Goal: Transaction & Acquisition: Subscribe to service/newsletter

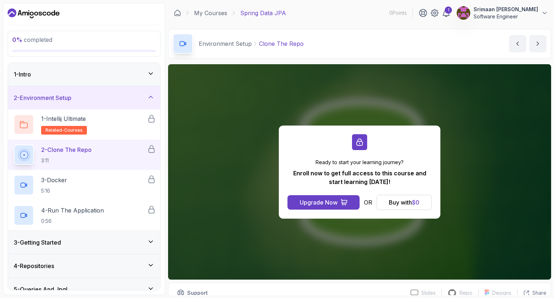
scroll to position [186, 0]
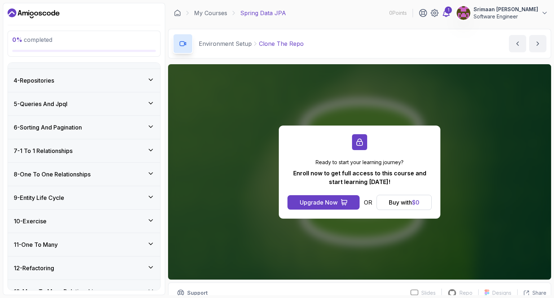
click at [445, 11] on div "1" at bounding box center [448, 9] width 7 height 7
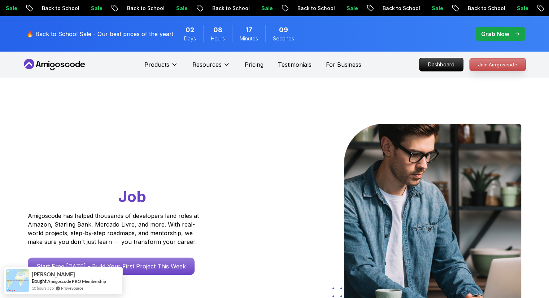
click at [496, 68] on p "Join Amigoscode" at bounding box center [498, 64] width 56 height 12
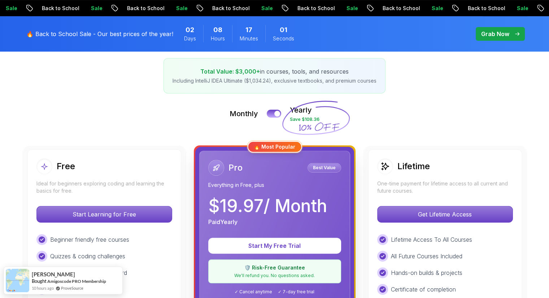
scroll to position [118, 0]
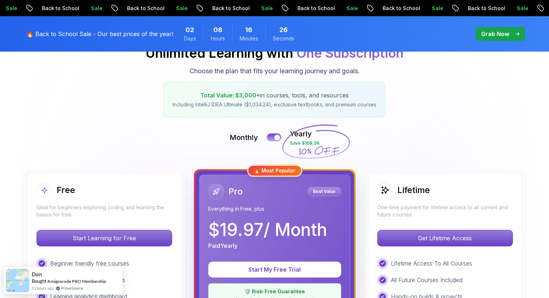
scroll to position [94, 0]
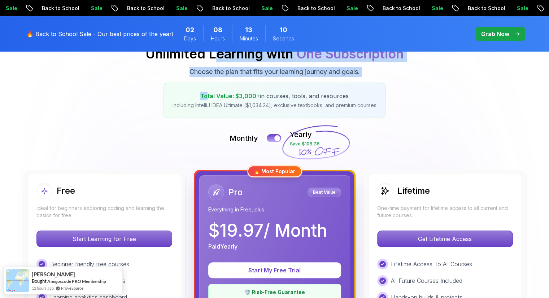
drag, startPoint x: 211, startPoint y: 63, endPoint x: 204, endPoint y: 70, distance: 10.0
click at [204, 70] on div "Pricing Unlimited Learning with One Subscription Choose the plan that fits your…" at bounding box center [274, 74] width 505 height 88
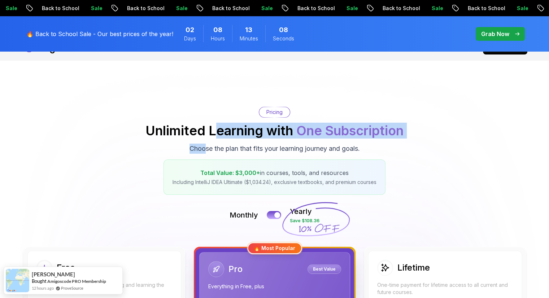
scroll to position [0, 0]
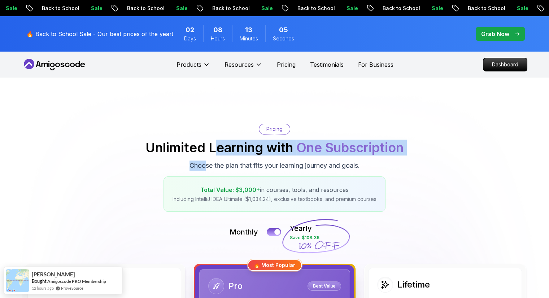
click at [70, 62] on icon at bounding box center [54, 65] width 65 height 12
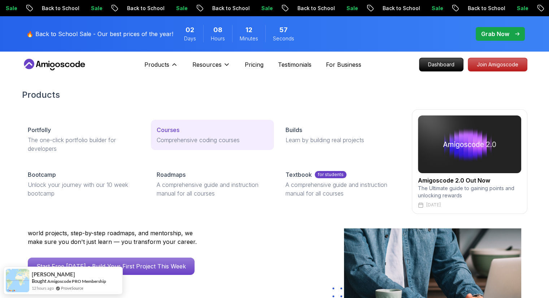
click at [172, 141] on p "Comprehensive coding courses" at bounding box center [213, 140] width 112 height 9
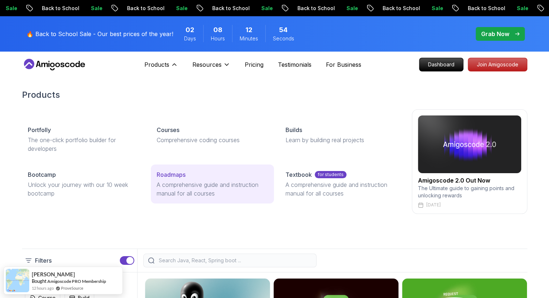
click at [187, 176] on div "Roadmaps" at bounding box center [213, 174] width 112 height 9
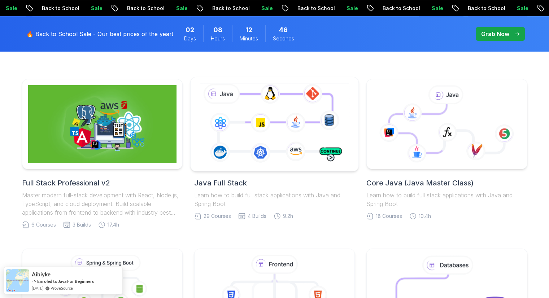
scroll to position [170, 0]
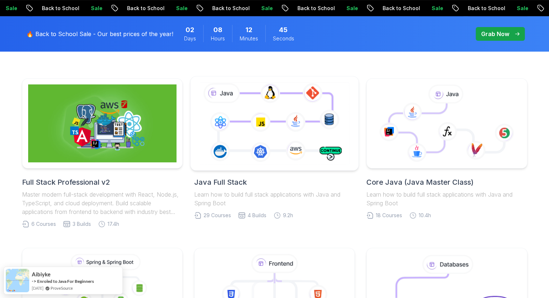
click at [243, 126] on icon at bounding box center [274, 123] width 153 height 85
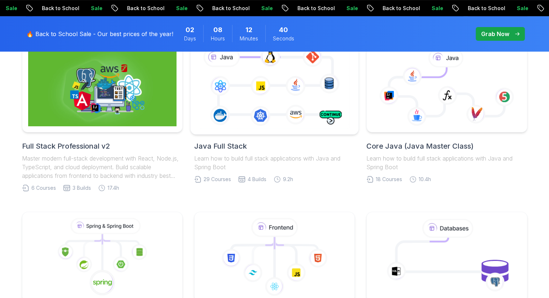
scroll to position [193, 0]
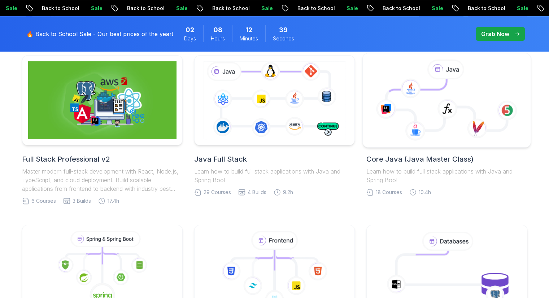
click at [397, 129] on icon at bounding box center [447, 101] width 156 height 82
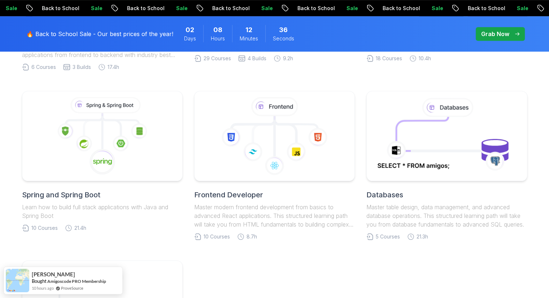
scroll to position [338, 0]
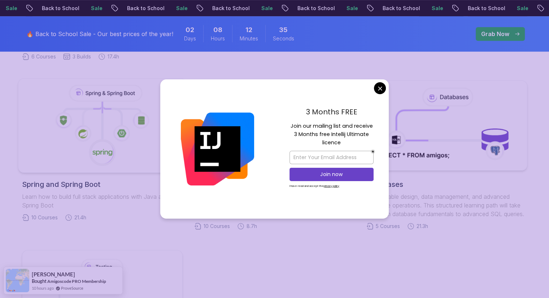
click at [163, 130] on icon at bounding box center [102, 126] width 156 height 82
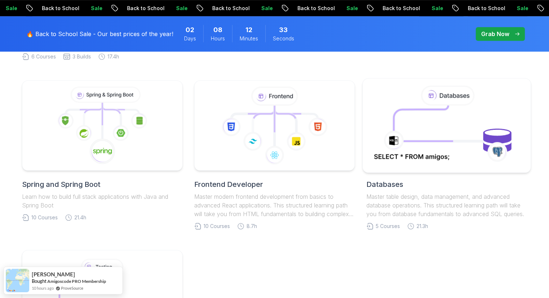
click at [381, 87] on body "Sale Back to School Sale Back to School Sale Back to School Sale Back to School…" at bounding box center [274, 224] width 549 height 1124
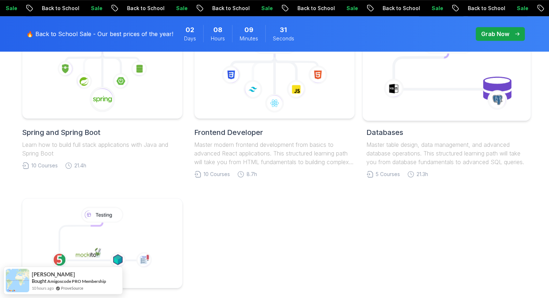
scroll to position [389, 0]
click at [409, 90] on icon at bounding box center [443, 90] width 83 height 0
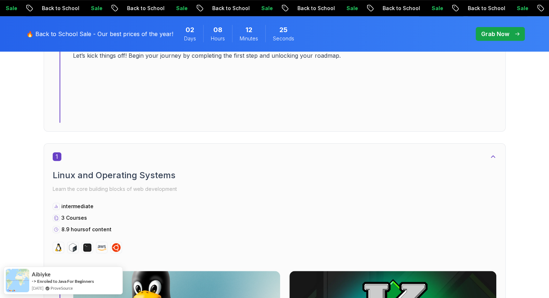
scroll to position [306, 0]
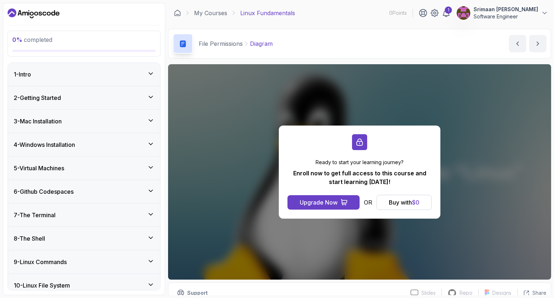
click at [130, 78] on div "1 - Intro" at bounding box center [84, 74] width 141 height 9
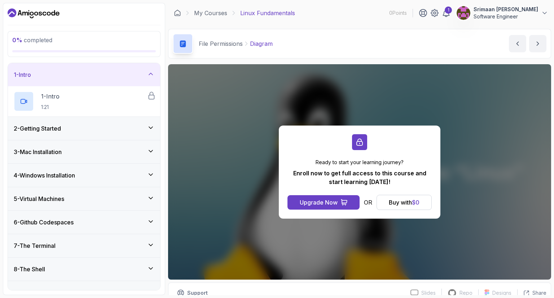
click at [130, 78] on div "1 - Intro" at bounding box center [84, 74] width 141 height 9
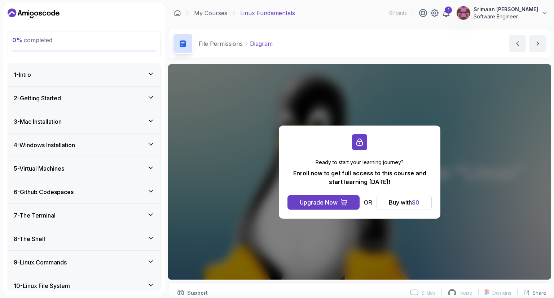
click at [115, 109] on div "2 - Getting Started" at bounding box center [84, 98] width 152 height 23
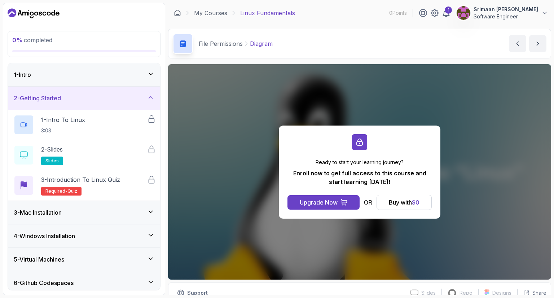
click at [111, 218] on div "3 - Mac Installation" at bounding box center [84, 212] width 152 height 23
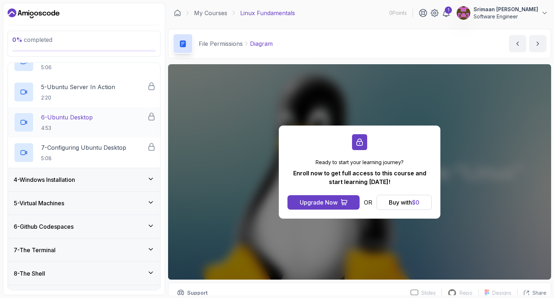
scroll to position [183, 0]
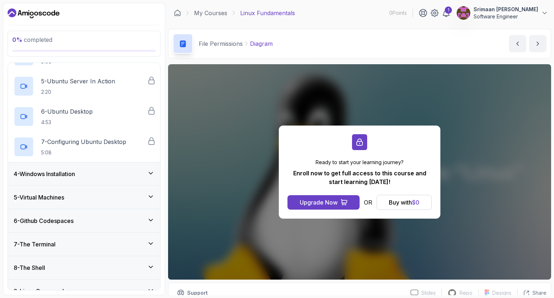
click at [96, 177] on div "4 - Windows Installation" at bounding box center [84, 174] width 141 height 9
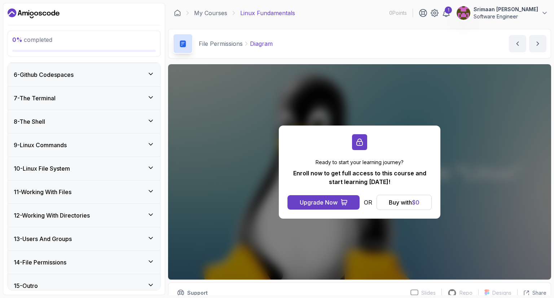
scroll to position [274, 0]
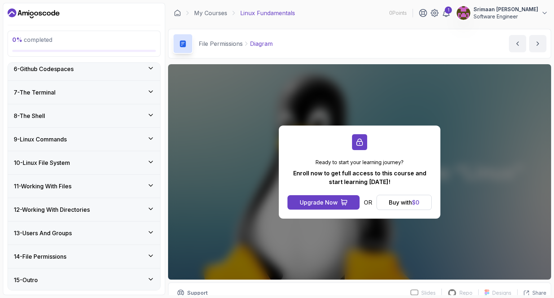
click at [99, 195] on div "11 - Working With Files" at bounding box center [84, 186] width 152 height 23
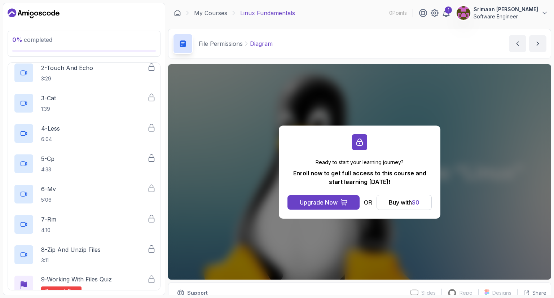
scroll to position [0, 0]
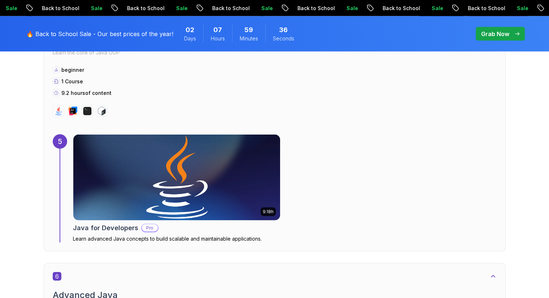
scroll to position [1608, 0]
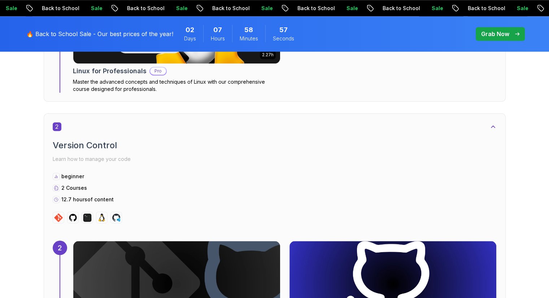
scroll to position [730, 0]
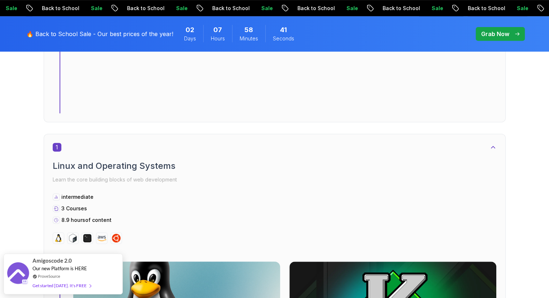
scroll to position [318, 0]
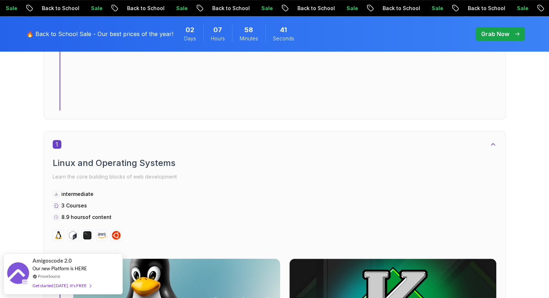
click at [271, 257] on img at bounding box center [176, 302] width 217 height 90
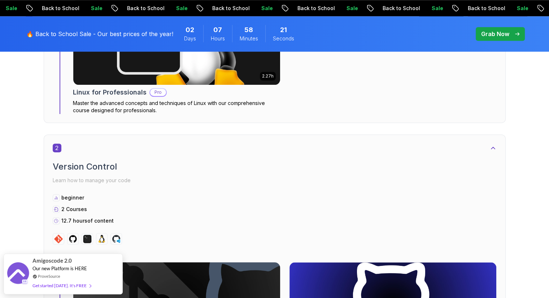
scroll to position [719, 0]
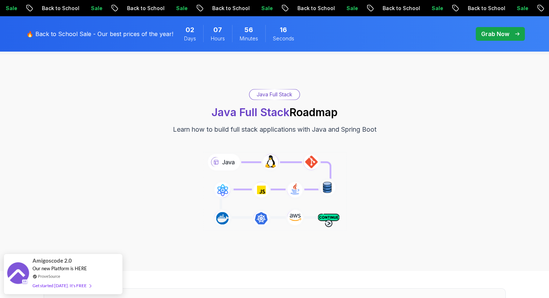
scroll to position [0, 0]
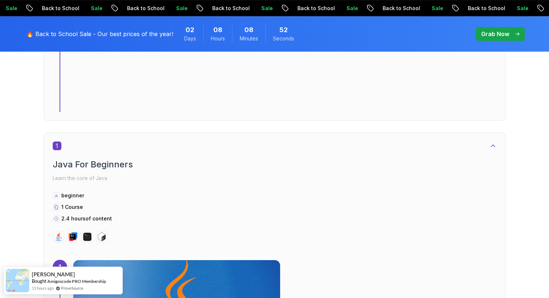
scroll to position [329, 0]
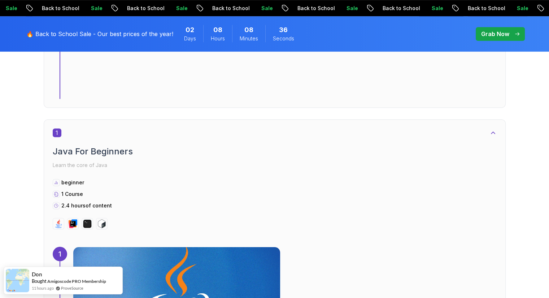
click at [275, 245] on img at bounding box center [176, 290] width 217 height 90
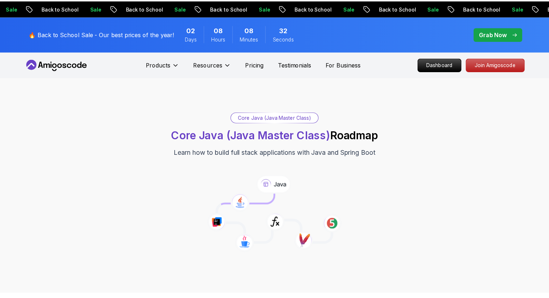
scroll to position [329, 0]
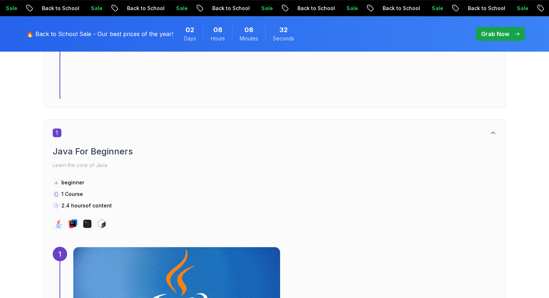
click at [263, 247] on img at bounding box center [176, 290] width 207 height 86
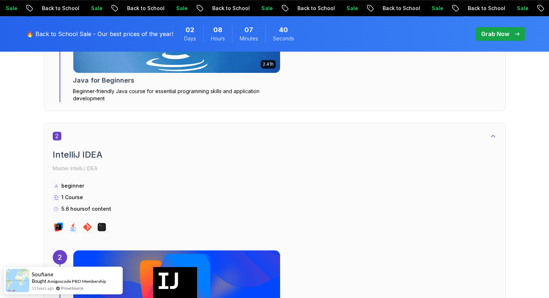
scroll to position [590, 0]
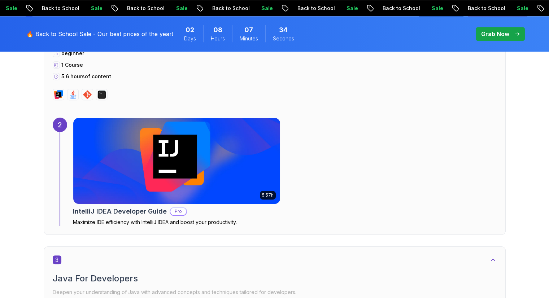
scroll to position [733, 0]
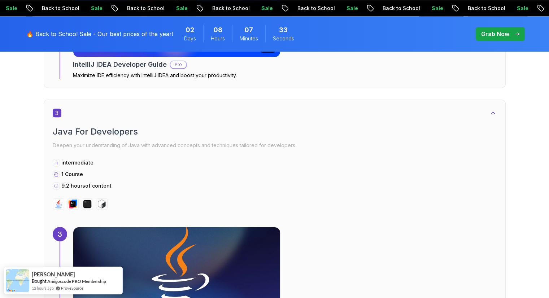
scroll to position [895, 0]
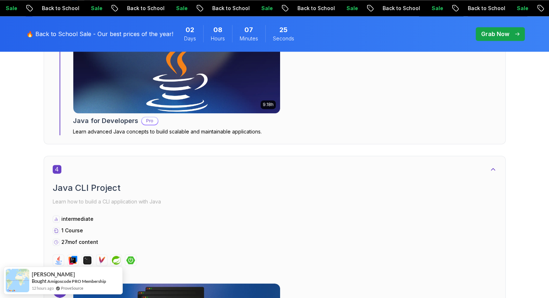
scroll to position [1067, 0]
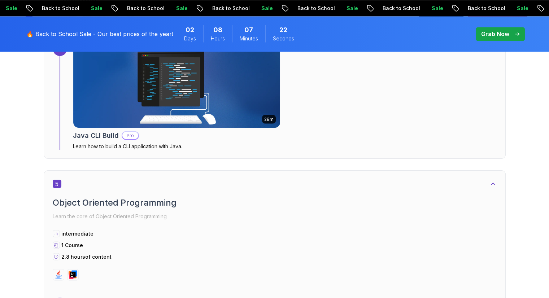
scroll to position [1308, 0]
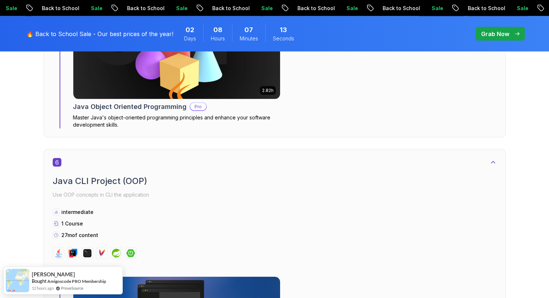
scroll to position [1509, 0]
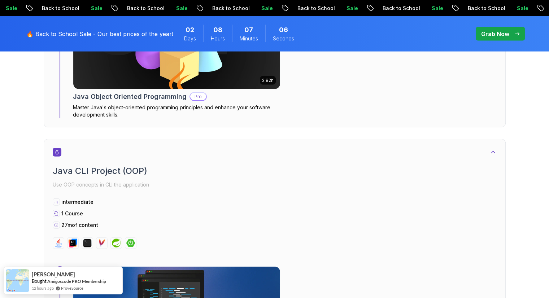
scroll to position [1607, 0]
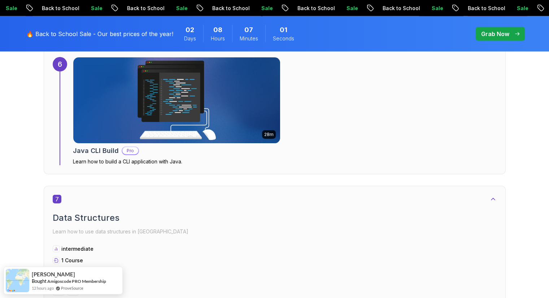
scroll to position [1816, 0]
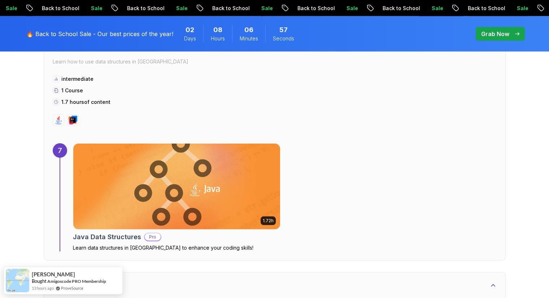
scroll to position [1987, 0]
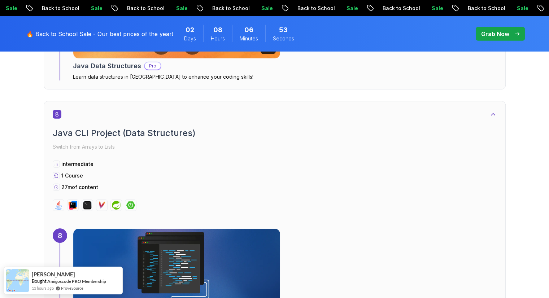
scroll to position [2151, 0]
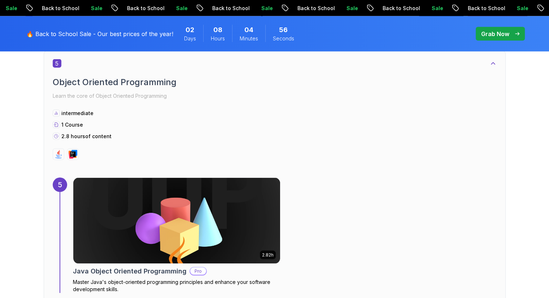
scroll to position [0, 0]
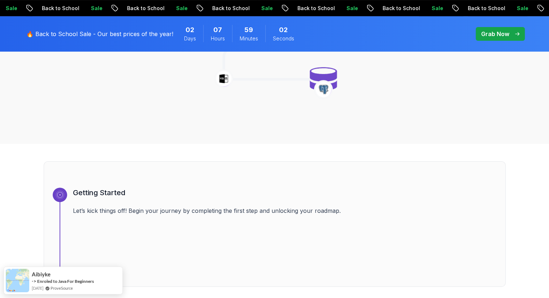
scroll to position [79, 0]
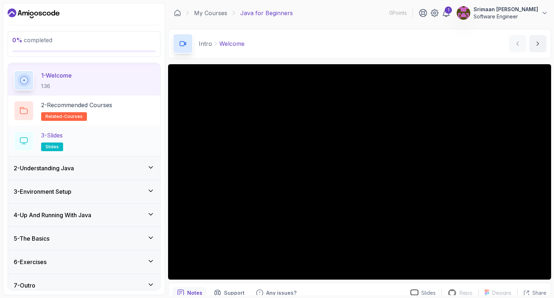
scroll to position [21, 0]
click at [126, 166] on div "2 - Understanding Java" at bounding box center [84, 168] width 141 height 9
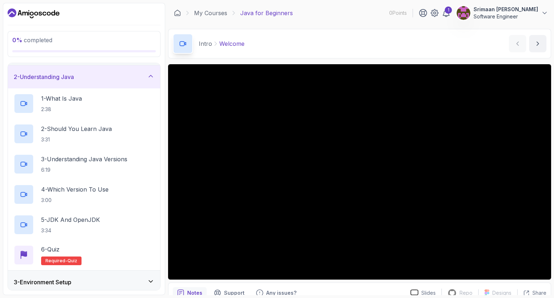
scroll to position [0, 0]
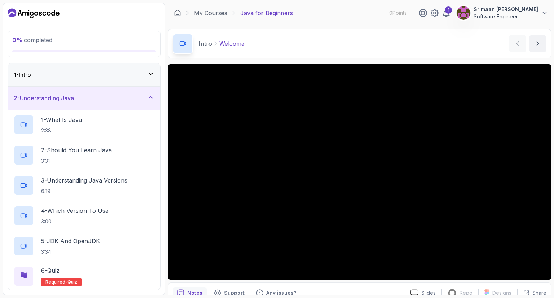
click at [124, 81] on div "1 - Intro" at bounding box center [84, 74] width 152 height 23
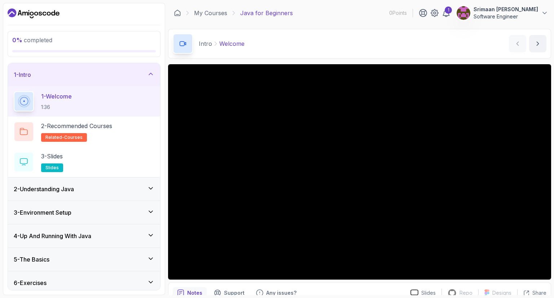
click at [122, 192] on div "2 - Understanding Java" at bounding box center [84, 189] width 141 height 9
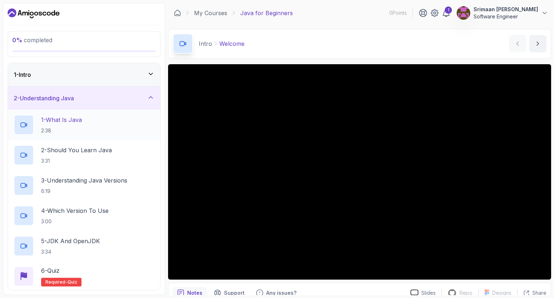
click at [106, 127] on div "1 - What Is Java 2:38" at bounding box center [84, 125] width 141 height 20
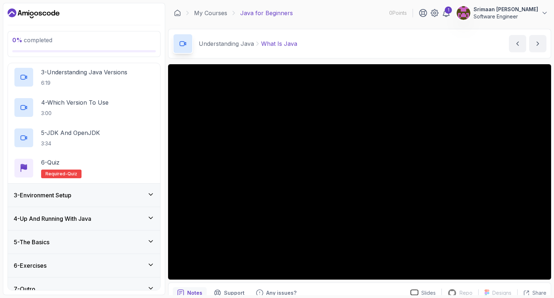
scroll to position [115, 0]
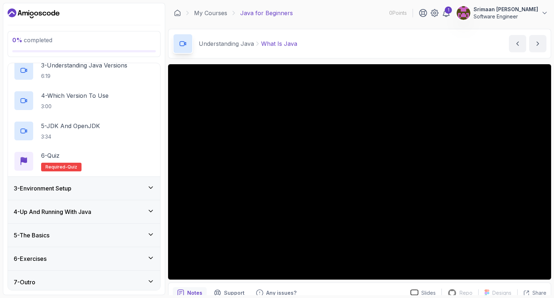
click at [120, 186] on div "3 - Environment Setup" at bounding box center [84, 188] width 141 height 9
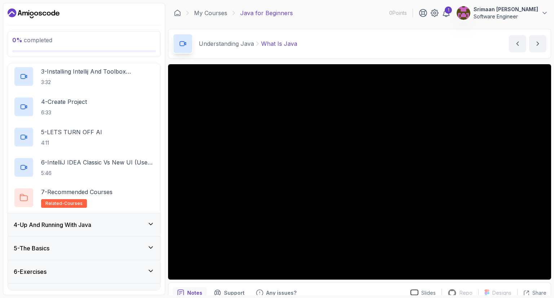
scroll to position [133, 0]
click at [123, 228] on div "4 - Up And Running With Java" at bounding box center [84, 224] width 152 height 23
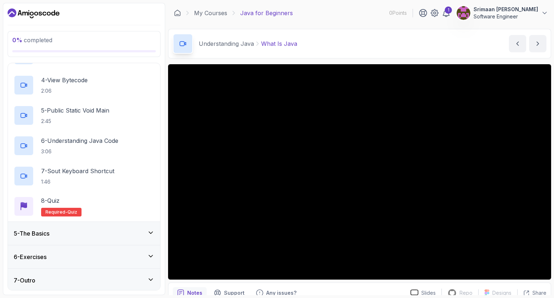
scroll to position [178, 0]
click at [114, 228] on div "5 - The Basics" at bounding box center [84, 232] width 141 height 9
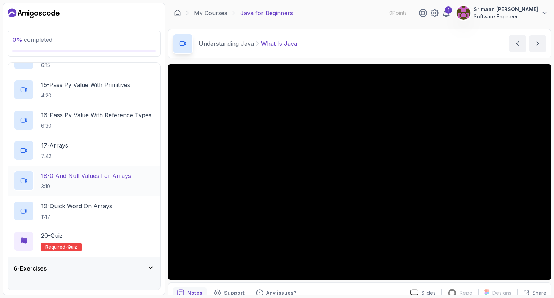
scroll to position [542, 0]
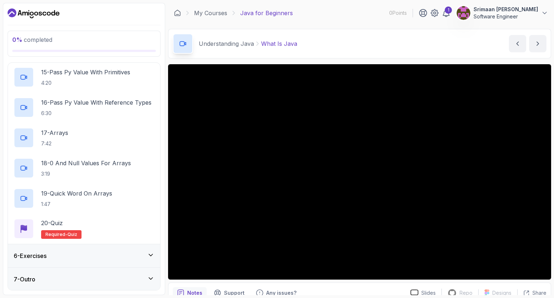
click at [99, 252] on div "6 - Exercises" at bounding box center [84, 256] width 141 height 9
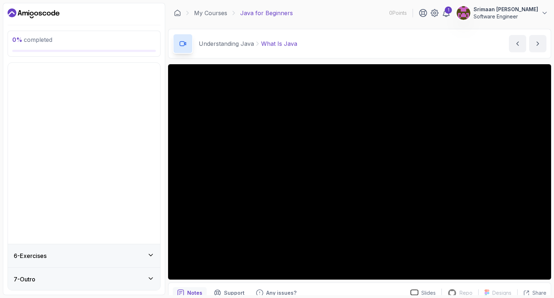
scroll to position [0, 0]
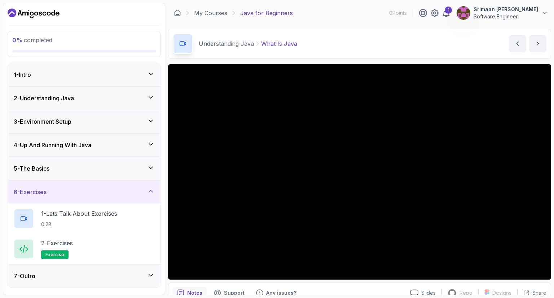
click at [109, 276] on div "7 - Outro" at bounding box center [84, 276] width 141 height 9
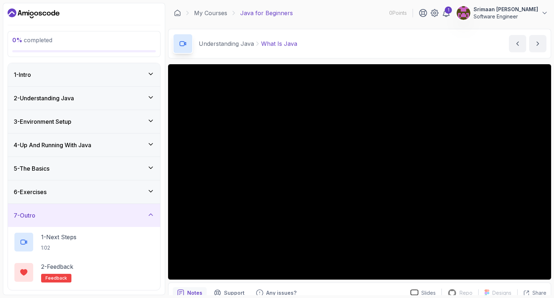
scroll to position [27, 0]
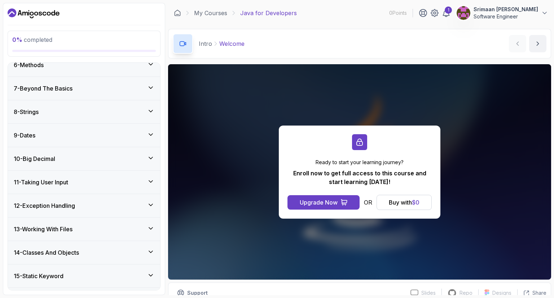
scroll to position [188, 0]
click at [112, 85] on div "7 - Beyond The Basics" at bounding box center [84, 88] width 141 height 9
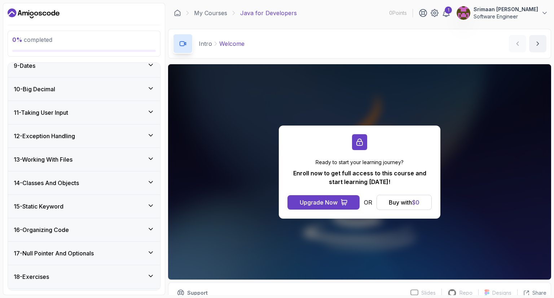
scroll to position [611, 0]
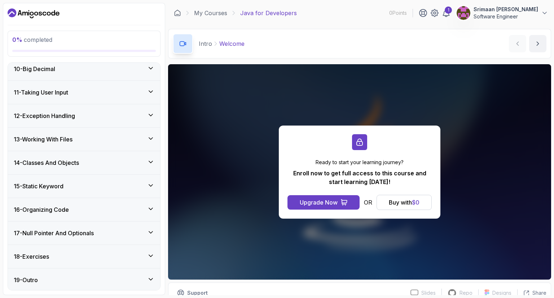
click at [136, 224] on div "17 - Null Pointer And Optionals" at bounding box center [84, 233] width 152 height 23
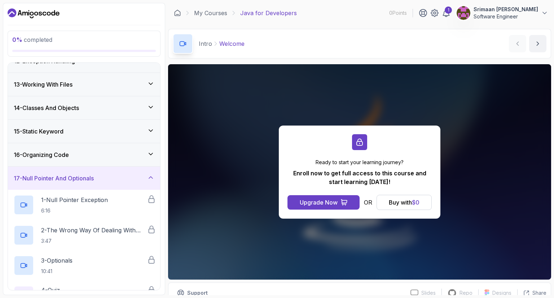
scroll to position [271, 0]
click at [105, 161] on div "16 - Organizing Code" at bounding box center [84, 154] width 152 height 23
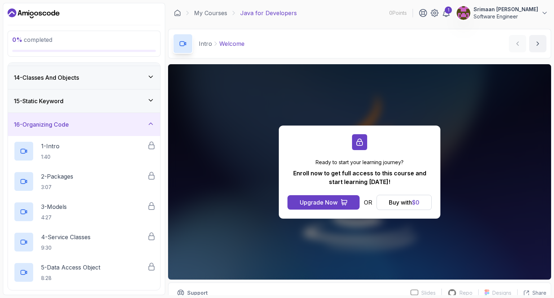
scroll to position [279, 0]
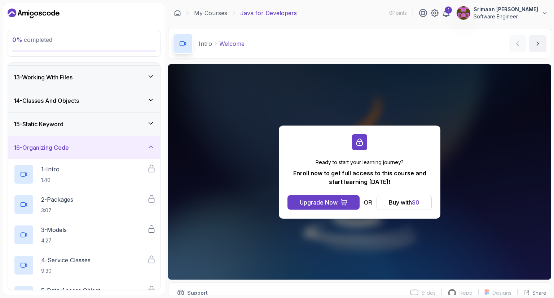
click at [90, 129] on div "15 - Static Keyword" at bounding box center [84, 124] width 152 height 23
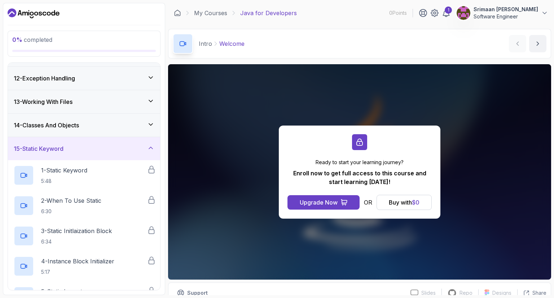
scroll to position [254, 0]
click at [88, 122] on div "14 - Classes And Objects" at bounding box center [84, 125] width 141 height 9
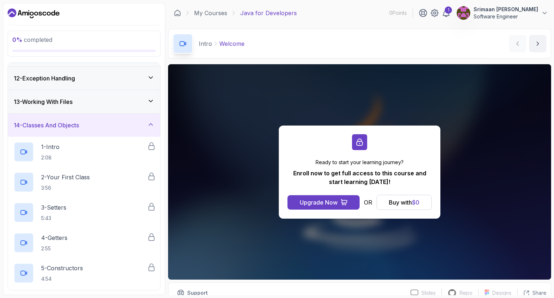
scroll to position [230, 0]
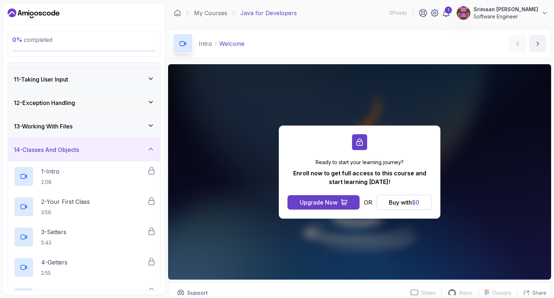
click at [79, 115] on div "13 - Working With Files" at bounding box center [84, 126] width 152 height 23
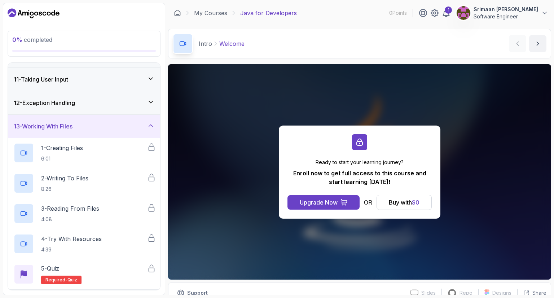
click at [95, 101] on div "12 - Exception Handling" at bounding box center [84, 103] width 141 height 9
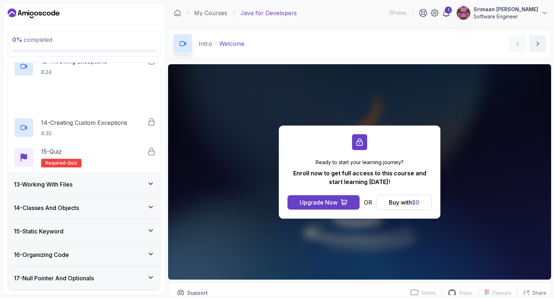
scroll to position [671, 0]
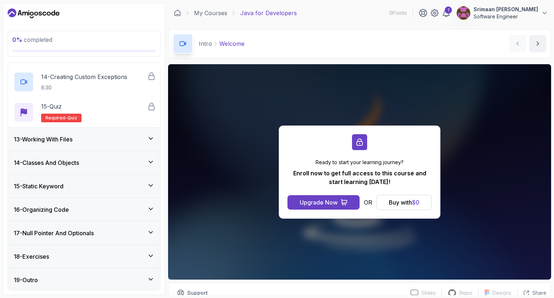
click at [261, 52] on div "Intro Welcome Welcome by nelson" at bounding box center [359, 44] width 383 height 30
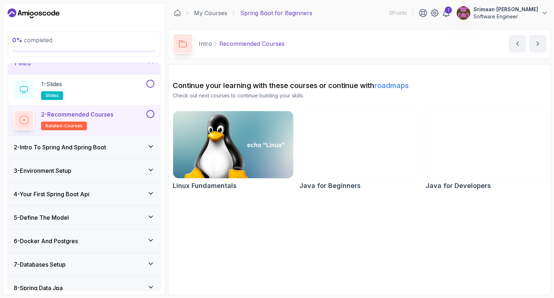
scroll to position [12, 0]
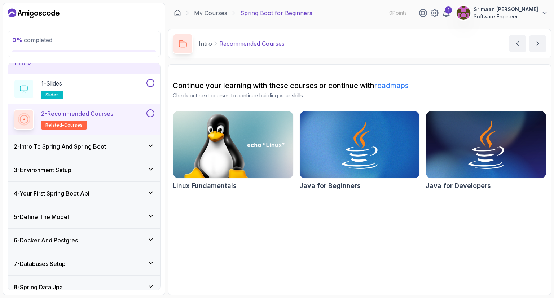
click at [140, 146] on div "2 - Intro To Spring And Spring Boot" at bounding box center [84, 146] width 141 height 9
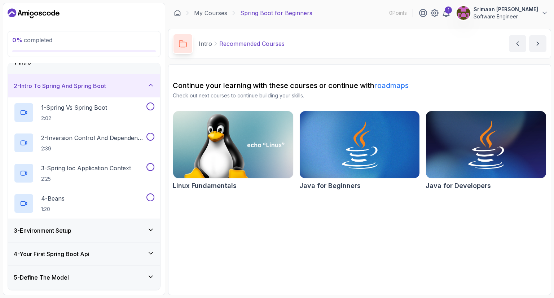
click at [138, 236] on div "3 - Environment Setup" at bounding box center [84, 230] width 152 height 23
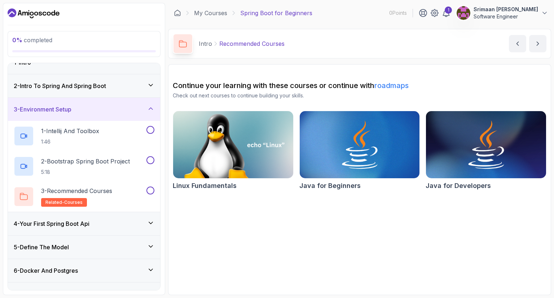
click at [121, 219] on div "4 - Your First Spring Boot Api" at bounding box center [84, 223] width 141 height 9
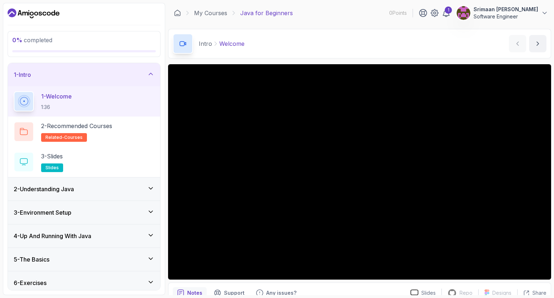
click at [97, 198] on div "2 - Understanding Java" at bounding box center [84, 189] width 152 height 23
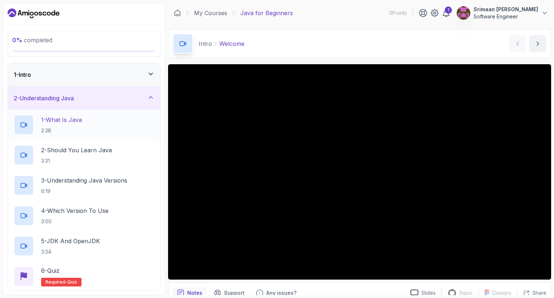
click at [115, 127] on div "1 - What Is Java 2:38" at bounding box center [84, 125] width 141 height 20
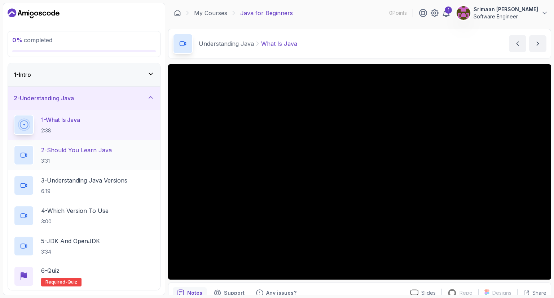
click at [100, 161] on p "3:31" at bounding box center [76, 160] width 71 height 7
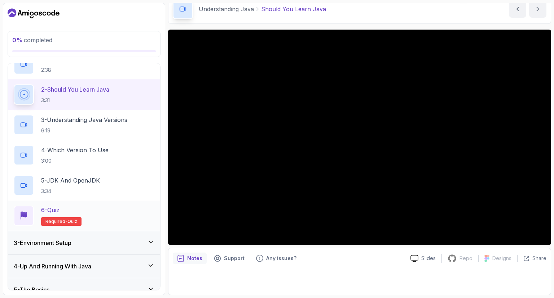
scroll to position [61, 0]
click at [125, 245] on div "3 - Environment Setup" at bounding box center [84, 243] width 141 height 9
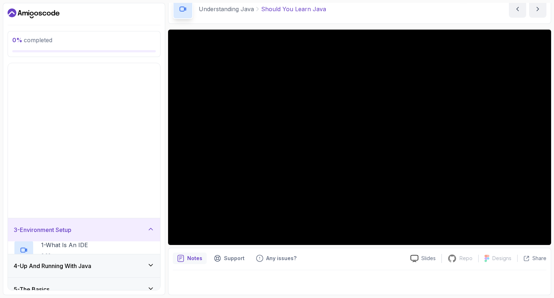
scroll to position [0, 0]
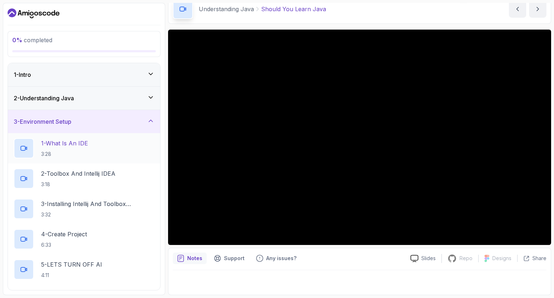
click at [123, 142] on div "1 - What Is An IDE 3:28" at bounding box center [84, 148] width 141 height 20
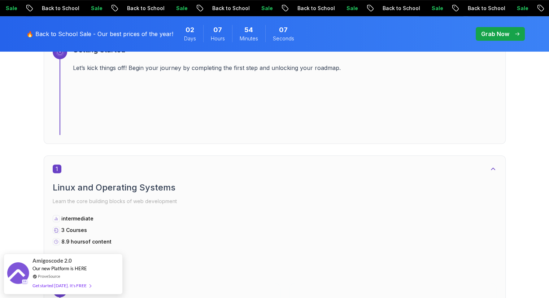
scroll to position [294, 0]
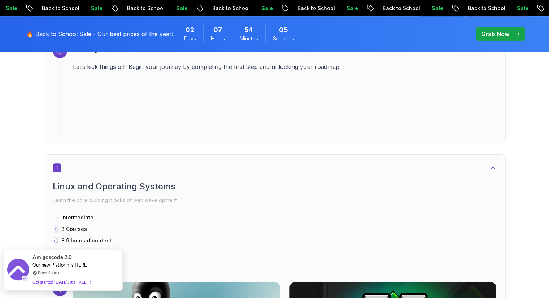
click at [82, 266] on span "Our new Platform is HERE" at bounding box center [59, 265] width 55 height 6
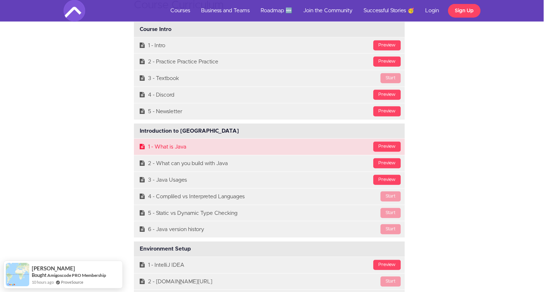
scroll to position [1827, 5]
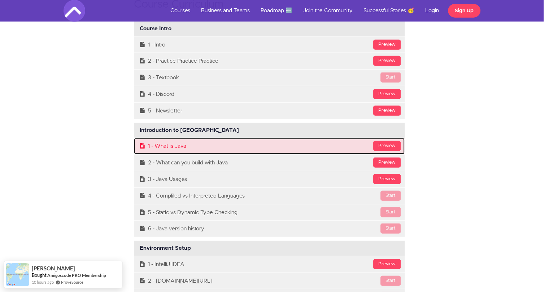
click at [192, 145] on link "Preview 1 - What is Java" at bounding box center [269, 146] width 271 height 16
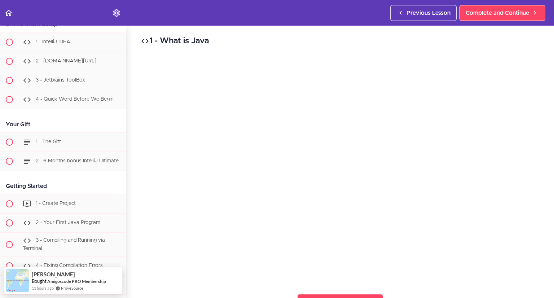
scroll to position [296, 0]
click at [72, 136] on link "1 - The Gift" at bounding box center [63, 141] width 126 height 19
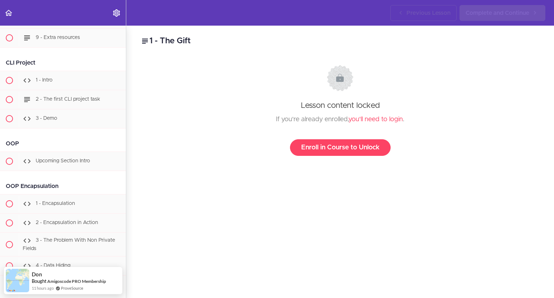
scroll to position [4003, 0]
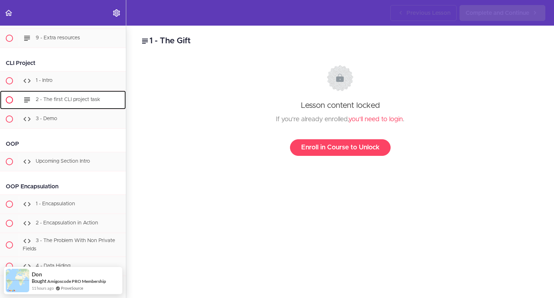
click at [71, 102] on span "2 - The first CLI project task" at bounding box center [68, 99] width 65 height 5
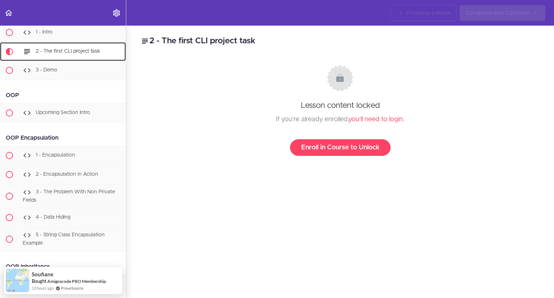
scroll to position [4051, 0]
click at [56, 41] on div "1 - Intro" at bounding box center [72, 33] width 107 height 16
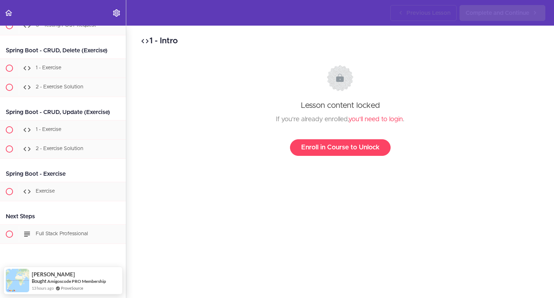
scroll to position [8468, 0]
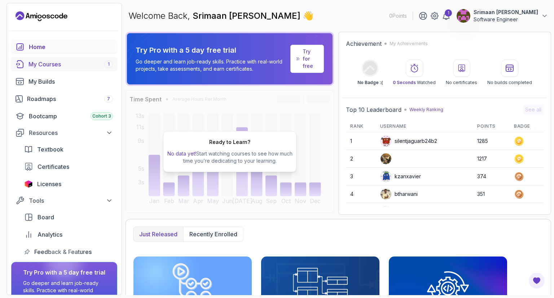
click at [85, 69] on link "My Courses 1" at bounding box center [64, 64] width 106 height 14
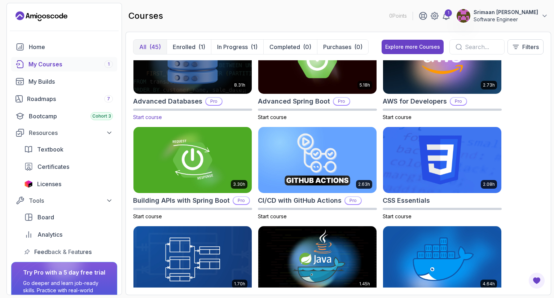
scroll to position [34, 0]
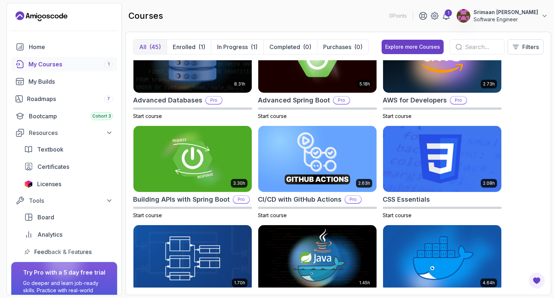
click at [196, 54] on div "All (45) Enrolled (1) In Progress (1) Completed (0) Purchases (0) Explore more …" at bounding box center [338, 49] width 411 height 21
click at [196, 52] on button "Enrolled (1)" at bounding box center [189, 47] width 44 height 14
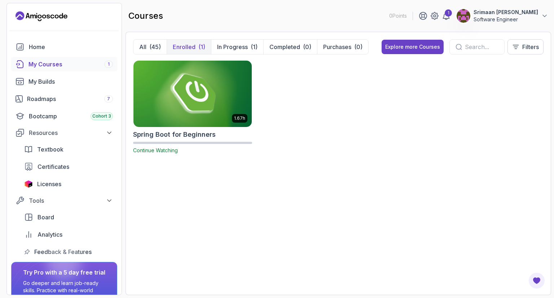
click at [192, 88] on img at bounding box center [193, 94] width 124 height 70
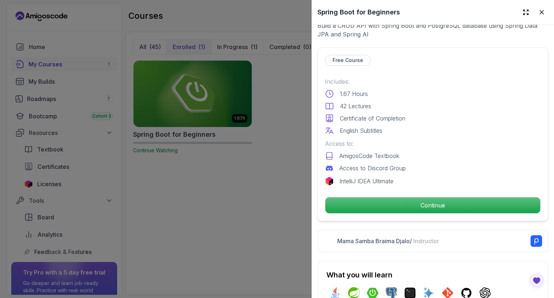
scroll to position [149, 0]
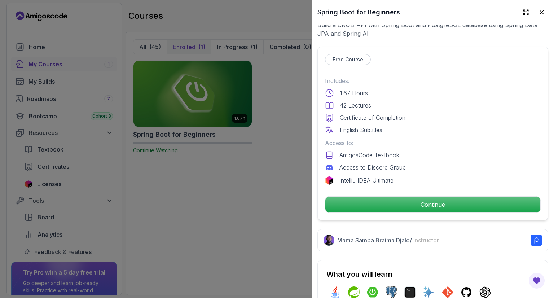
click at [270, 210] on div at bounding box center [277, 149] width 554 height 298
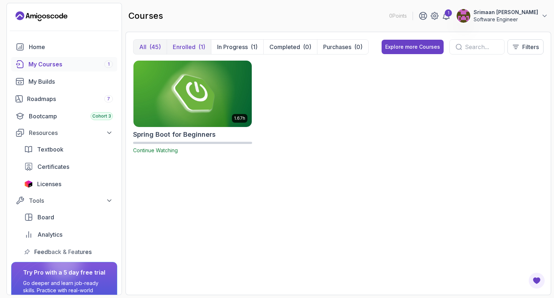
click at [156, 40] on button "All (45)" at bounding box center [150, 47] width 33 height 14
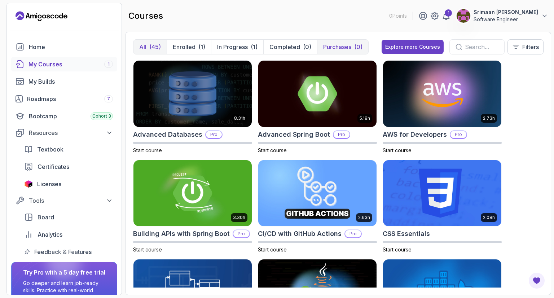
click at [328, 49] on p "Purchases" at bounding box center [337, 47] width 28 height 9
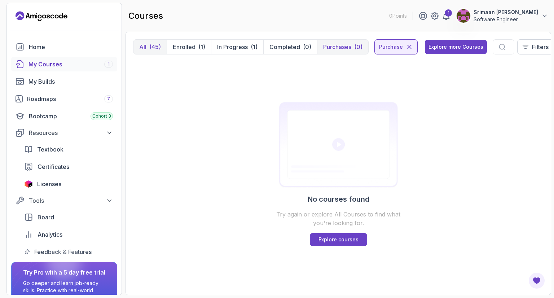
click at [328, 49] on p "Purchases" at bounding box center [337, 47] width 28 height 9
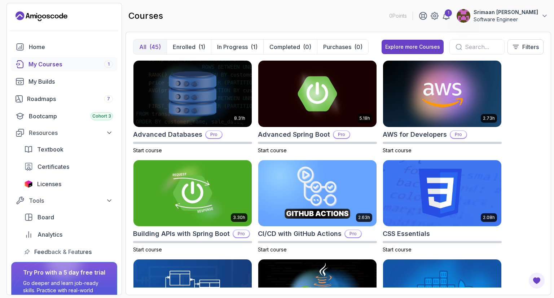
click at [155, 49] on div "(45)" at bounding box center [155, 47] width 12 height 9
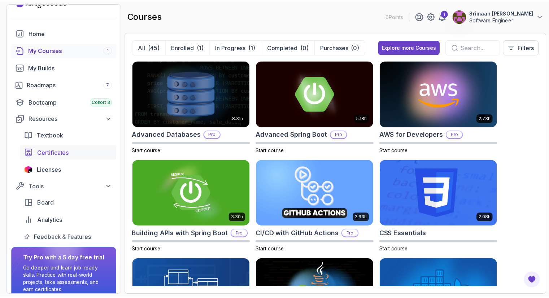
scroll to position [46, 0]
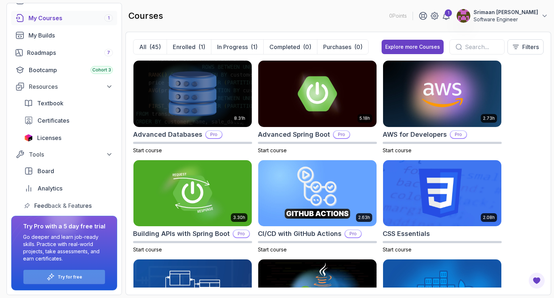
click at [98, 276] on div "Try for free" at bounding box center [64, 277] width 82 height 14
click at [89, 275] on div "Try for free" at bounding box center [64, 277] width 82 height 14
click at [74, 276] on p "Try for free" at bounding box center [70, 277] width 25 height 6
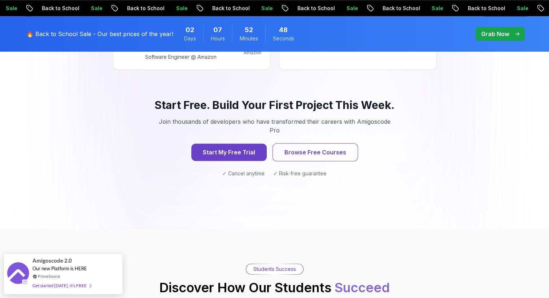
scroll to position [759, 0]
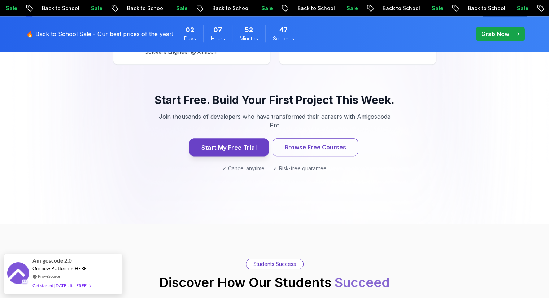
click at [240, 138] on button "Start My Free Trial" at bounding box center [228, 147] width 79 height 18
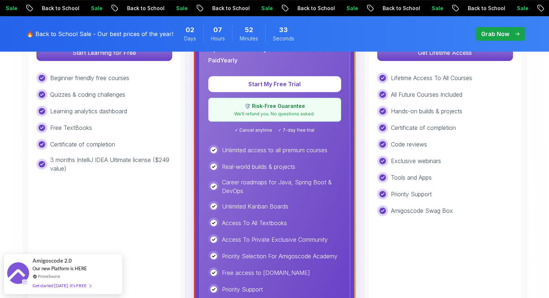
scroll to position [282, 0]
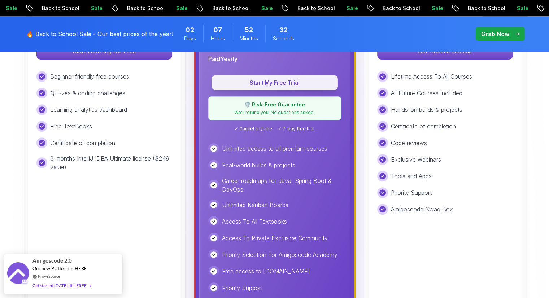
click at [263, 81] on p "Start My Free Trial" at bounding box center [275, 83] width 110 height 8
